Goal: Use online tool/utility: Utilize a website feature to perform a specific function

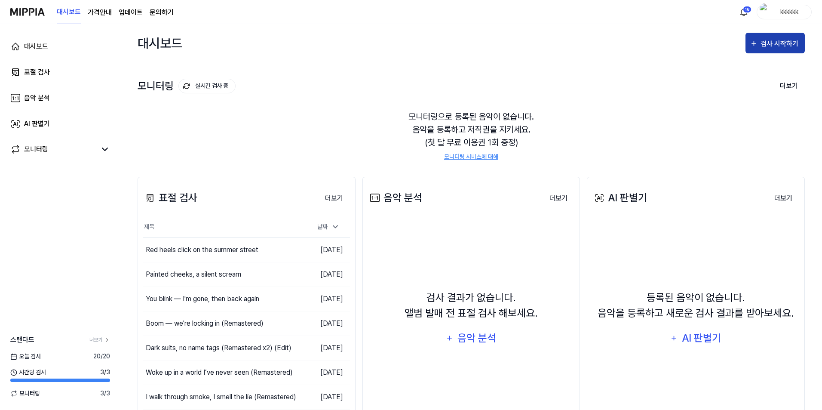
click at [793, 39] on div "검사 시작하기" at bounding box center [780, 43] width 40 height 11
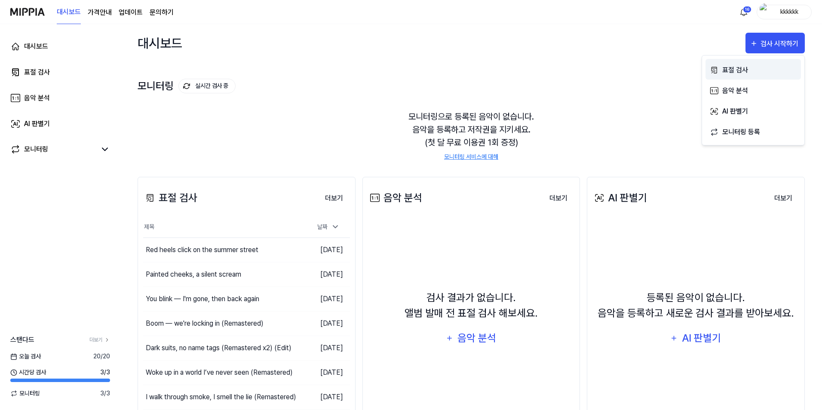
click at [740, 66] on div "표절 검사" at bounding box center [759, 69] width 75 height 11
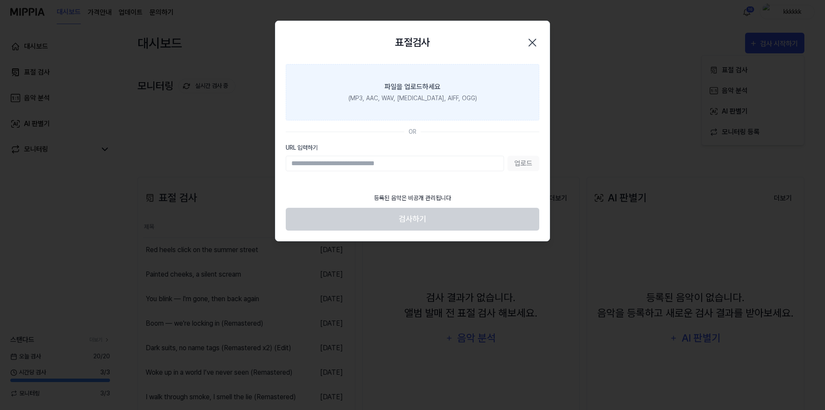
click at [437, 86] on div "파일을 업로드하세요" at bounding box center [413, 87] width 56 height 10
click at [0, 0] on input "파일을 업로드하세요 (MP3, AAC, WAV, FLAC, AIFF, OGG)" at bounding box center [0, 0] width 0 height 0
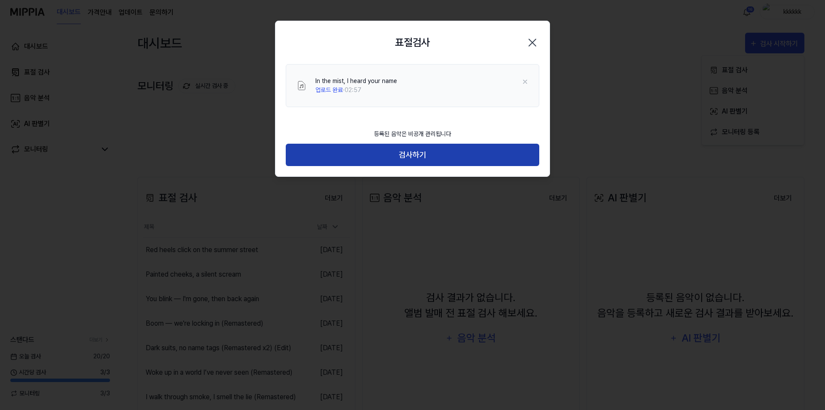
click at [485, 163] on button "검사하기" at bounding box center [413, 155] width 254 height 23
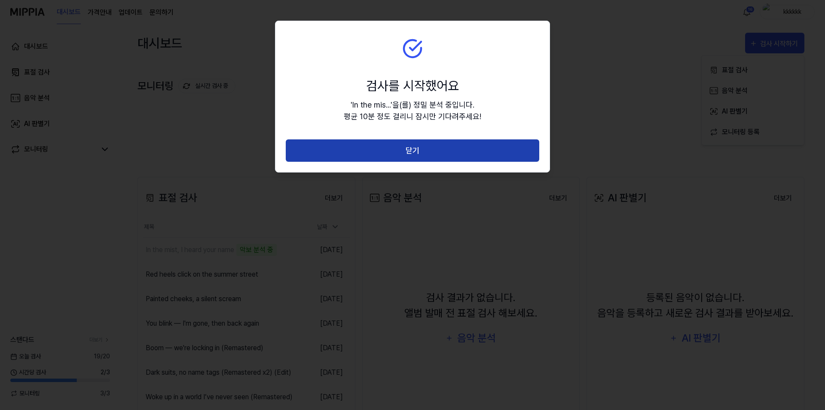
click at [426, 153] on button "닫기" at bounding box center [413, 150] width 254 height 23
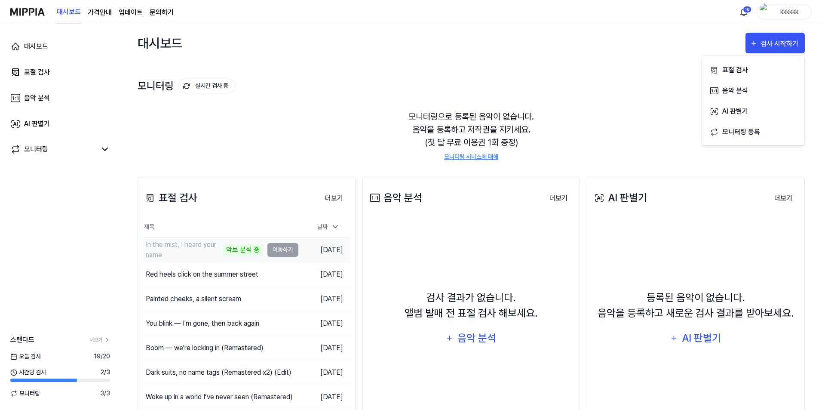
drag, startPoint x: 282, startPoint y: 248, endPoint x: 229, endPoint y: 248, distance: 52.4
click at [281, 248] on td "In the mist, I heard your name 악보 분석 중 이동하기" at bounding box center [220, 250] width 155 height 24
click at [185, 252] on div "In the mist, I heard your name" at bounding box center [183, 249] width 75 height 21
click at [50, 70] on link "표절 검사" at bounding box center [60, 72] width 110 height 21
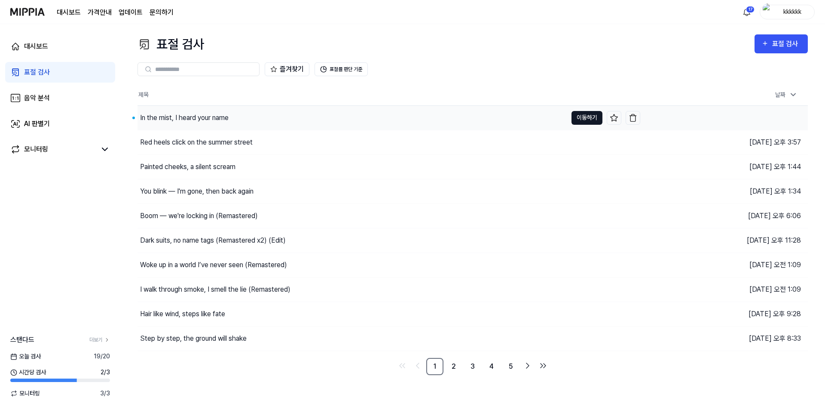
click at [573, 113] on button "이동하기" at bounding box center [587, 118] width 31 height 14
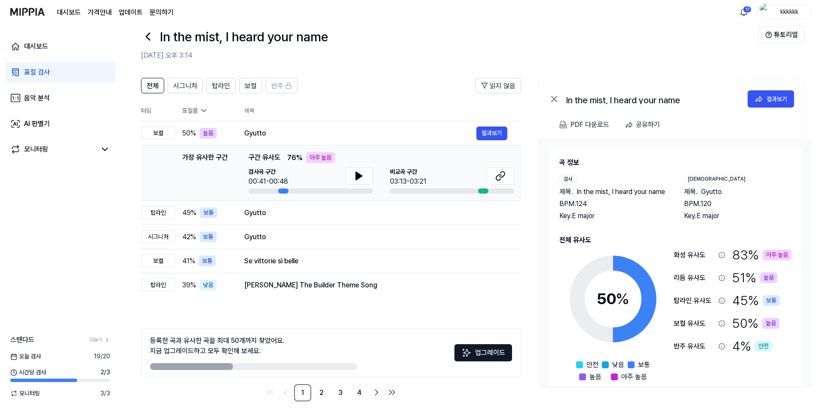
scroll to position [24, 0]
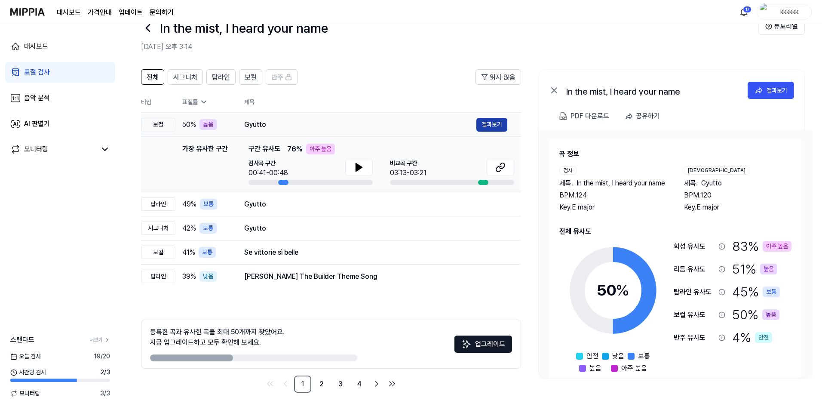
click at [486, 121] on button "결과보기" at bounding box center [491, 125] width 31 height 14
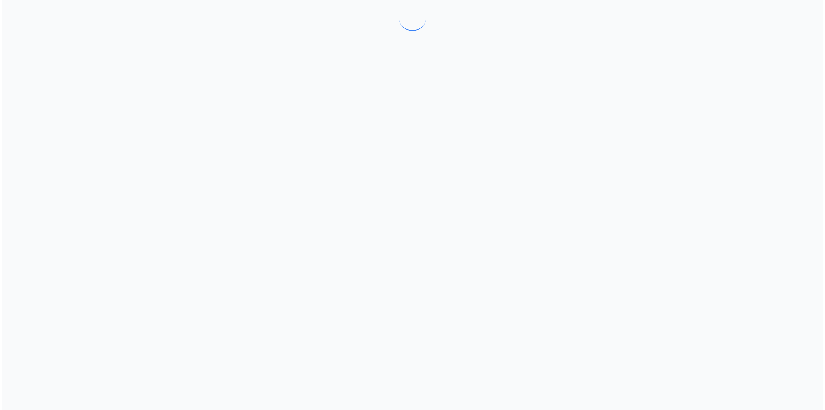
scroll to position [0, 0]
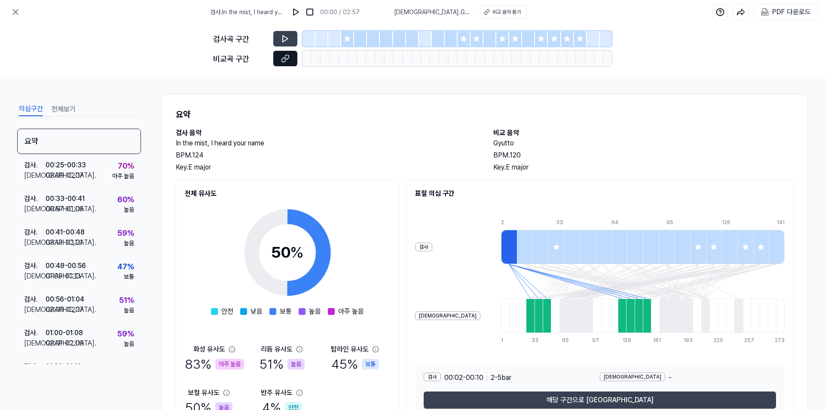
click at [281, 57] on button at bounding box center [285, 58] width 24 height 15
